Goal: Information Seeking & Learning: Find specific fact

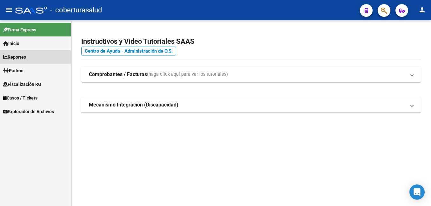
click at [24, 58] on span "Reportes" at bounding box center [14, 57] width 23 height 7
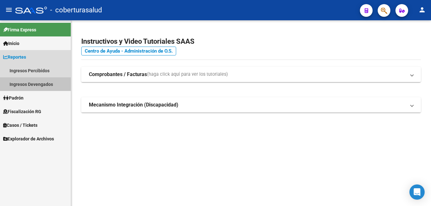
click at [41, 82] on link "Ingresos Devengados" at bounding box center [35, 84] width 71 height 14
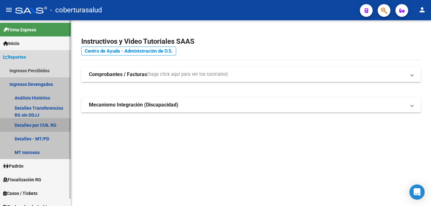
click at [49, 122] on link "Detalles por CUIL RG" at bounding box center [35, 125] width 71 height 14
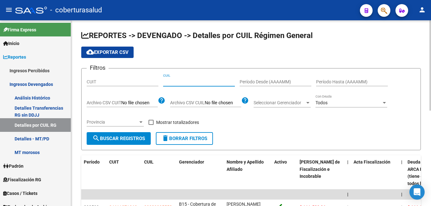
click at [178, 80] on input "CUIL" at bounding box center [199, 81] width 72 height 5
paste input "20-36503534-3"
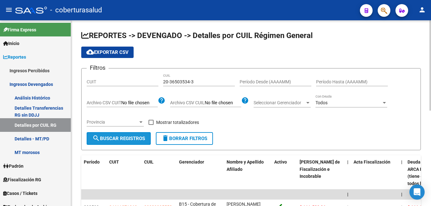
click at [132, 133] on button "search Buscar Registros" at bounding box center [119, 138] width 64 height 13
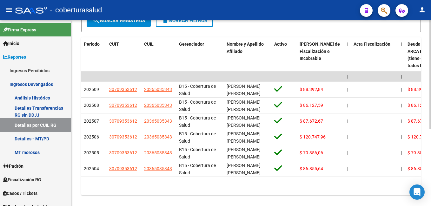
scroll to position [127, 0]
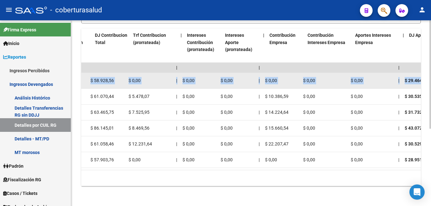
drag, startPoint x: 290, startPoint y: 78, endPoint x: 417, endPoint y: 83, distance: 127.1
click at [417, 83] on div "202509 30709353612 20365035343 B15 - Cobertura de [PERSON_NAME] [PERSON_NAME] $…" at bounding box center [394, 81] width 2029 height 16
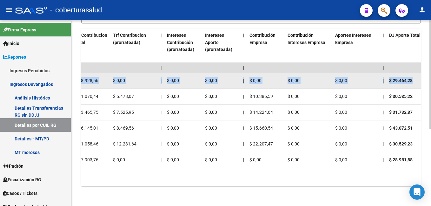
click at [397, 86] on datatable-body-cell "$ 29.464,28" at bounding box center [411, 81] width 48 height 16
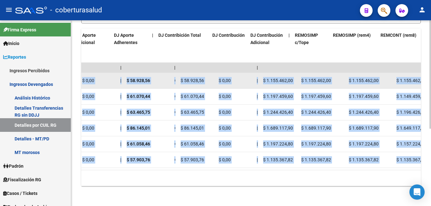
scroll to position [0, 1254]
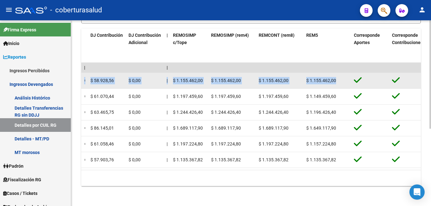
drag, startPoint x: 398, startPoint y: 82, endPoint x: 357, endPoint y: 84, distance: 41.4
drag, startPoint x: 357, startPoint y: 84, endPoint x: 284, endPoint y: 81, distance: 73.1
click at [284, 81] on span "$ 1.155.462,00" at bounding box center [274, 80] width 30 height 5
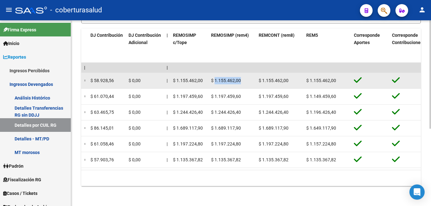
drag, startPoint x: 242, startPoint y: 81, endPoint x: 216, endPoint y: 81, distance: 26.4
click at [216, 81] on div "$ 1.155.462,00" at bounding box center [232, 80] width 43 height 7
copy span "1.155.462,00"
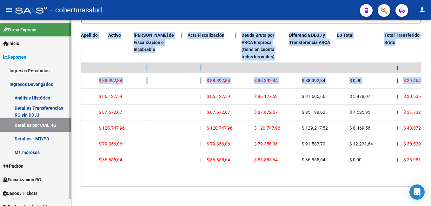
scroll to position [0, 0]
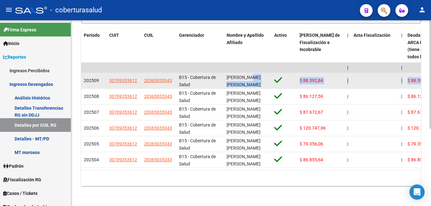
drag, startPoint x: 206, startPoint y: 82, endPoint x: 252, endPoint y: 81, distance: 45.7
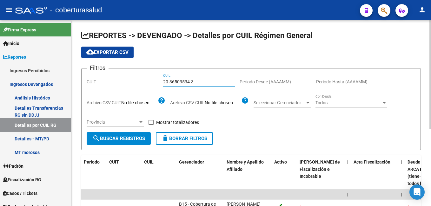
drag, startPoint x: 203, startPoint y: 80, endPoint x: 160, endPoint y: 79, distance: 42.9
click at [160, 79] on div "Filtros CUIT 20-36503534-3 CUIL Período Desde (AAAAMM) Período Hasta (AAAAMM) A…" at bounding box center [251, 103] width 329 height 59
paste input "8412528-0"
type input "20-38412528-0"
click at [131, 140] on span "search Buscar Registros" at bounding box center [118, 139] width 53 height 6
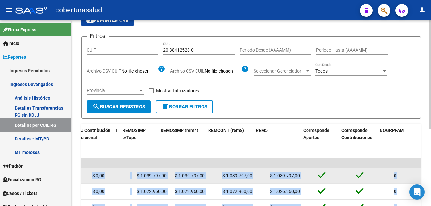
scroll to position [0, 1336]
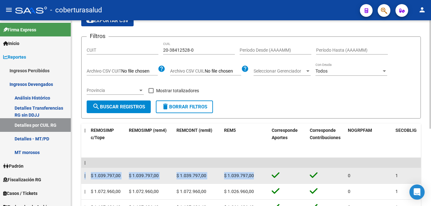
drag, startPoint x: 300, startPoint y: 178, endPoint x: 298, endPoint y: 172, distance: 5.9
click at [197, 177] on span "$ 1.039.797,00" at bounding box center [192, 175] width 30 height 5
drag, startPoint x: 205, startPoint y: 175, endPoint x: 181, endPoint y: 177, distance: 24.8
click at [181, 177] on span "$ 1.039.797,00" at bounding box center [192, 175] width 30 height 5
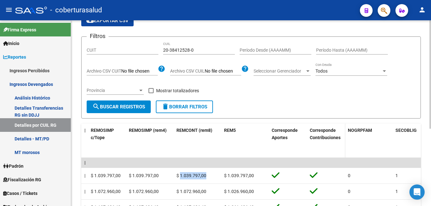
copy span "1.039.797,00"
